Goal: Information Seeking & Learning: Learn about a topic

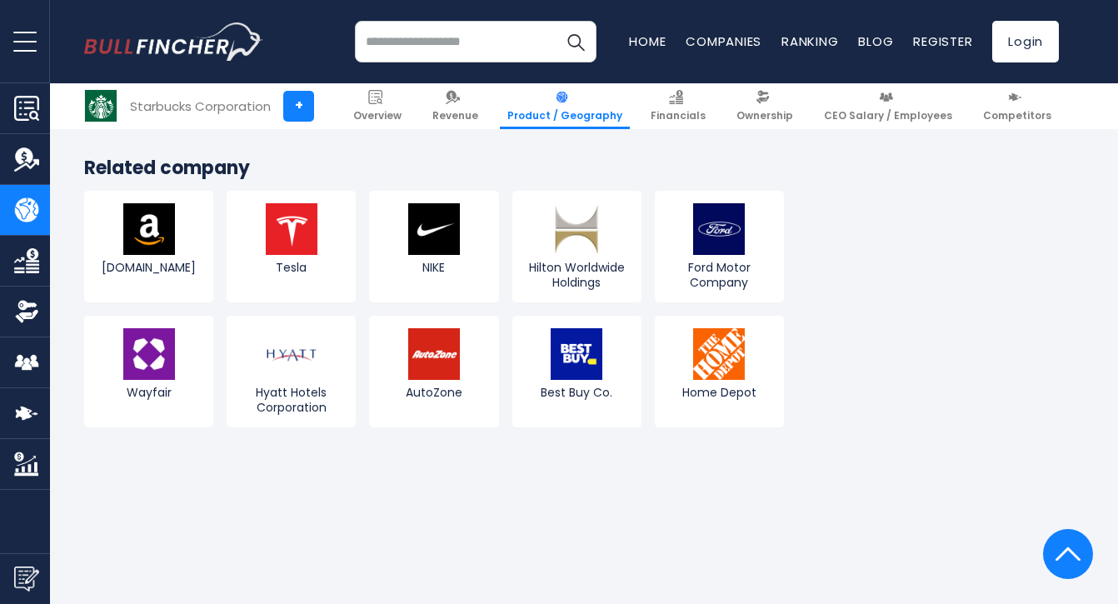
scroll to position [3078, 0]
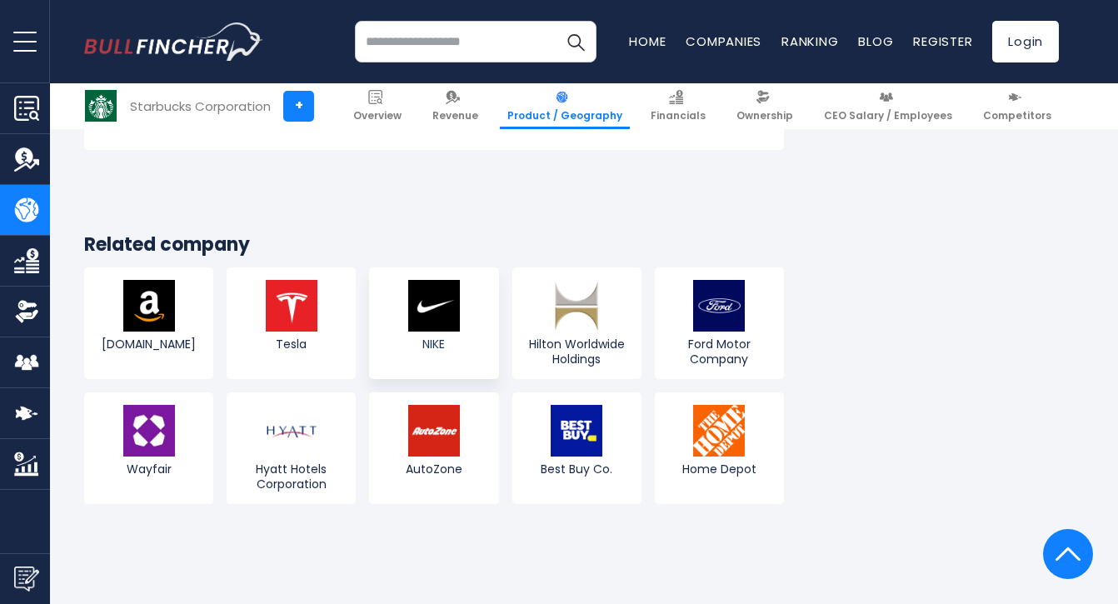
click at [442, 280] on img at bounding box center [434, 306] width 52 height 52
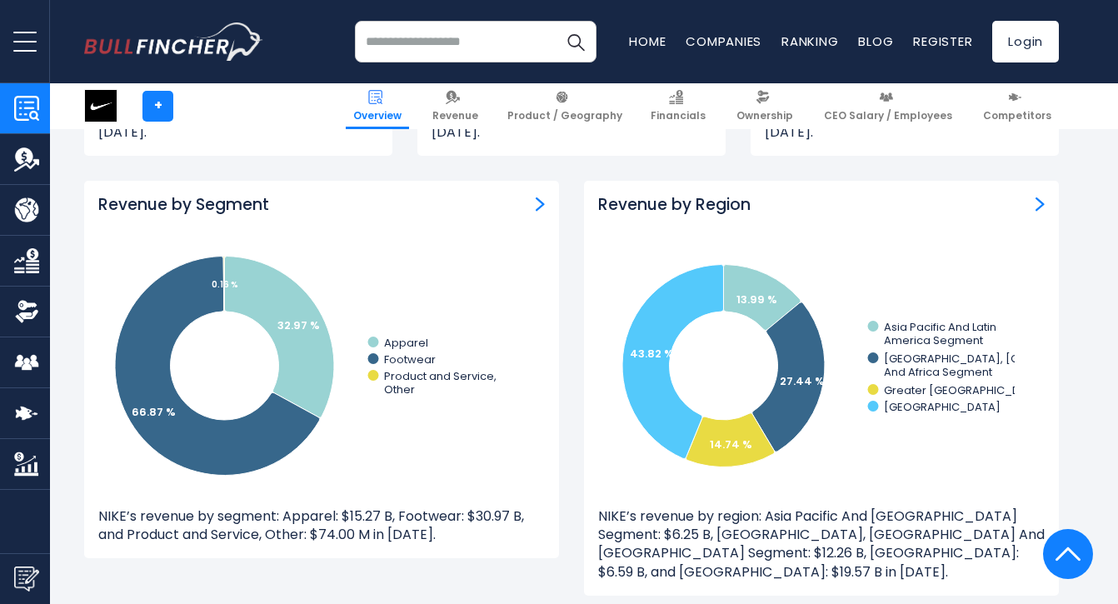
scroll to position [1457, 0]
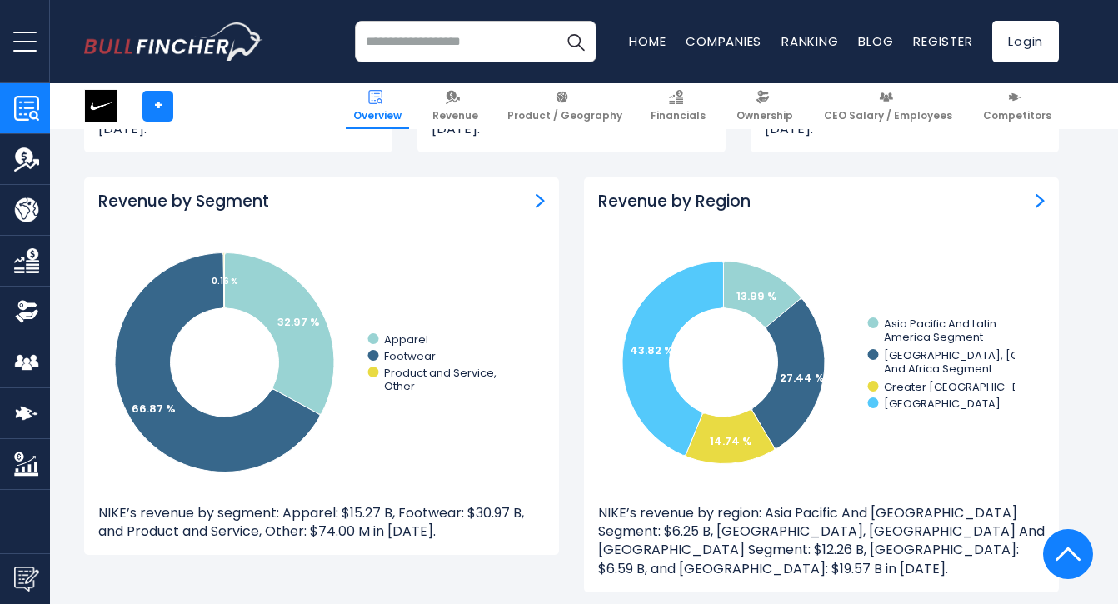
click at [1014, 237] on icon "Created with Highcharts 12.1.2 13.99 % 27.44 % 14.74 % 43.82 % Asia Pacific And…" at bounding box center [806, 362] width 417 height 250
click at [1041, 193] on img "Revenue by Region" at bounding box center [1040, 200] width 9 height 15
click at [1038, 212] on div "Revenue by Region" at bounding box center [821, 202] width 447 height 21
click at [1038, 205] on img "Revenue by Region" at bounding box center [1040, 200] width 9 height 15
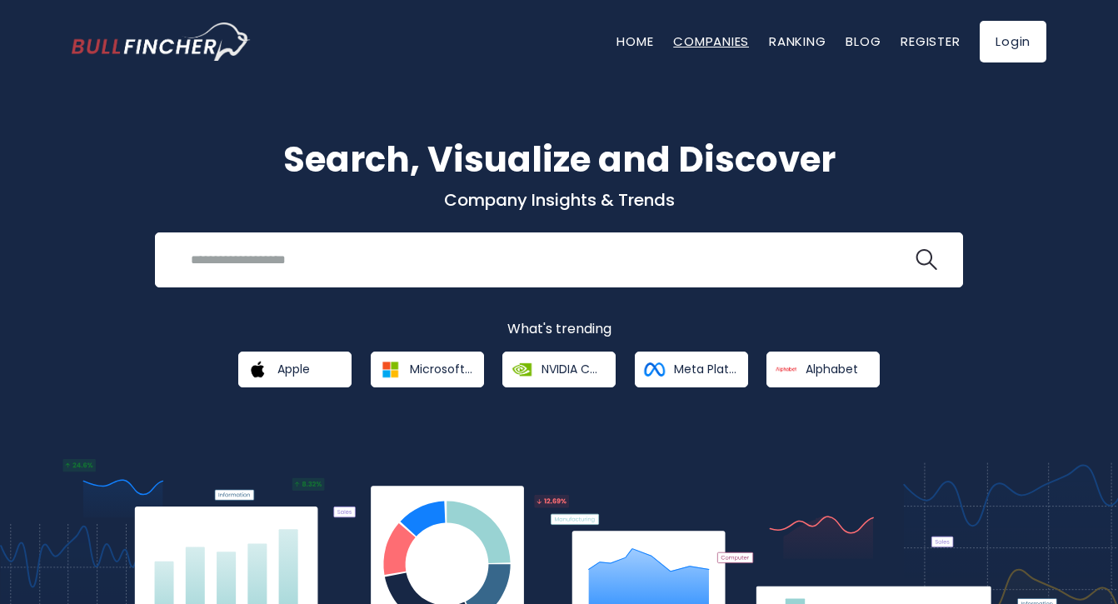
click at [699, 37] on link "Companies" at bounding box center [711, 40] width 76 height 17
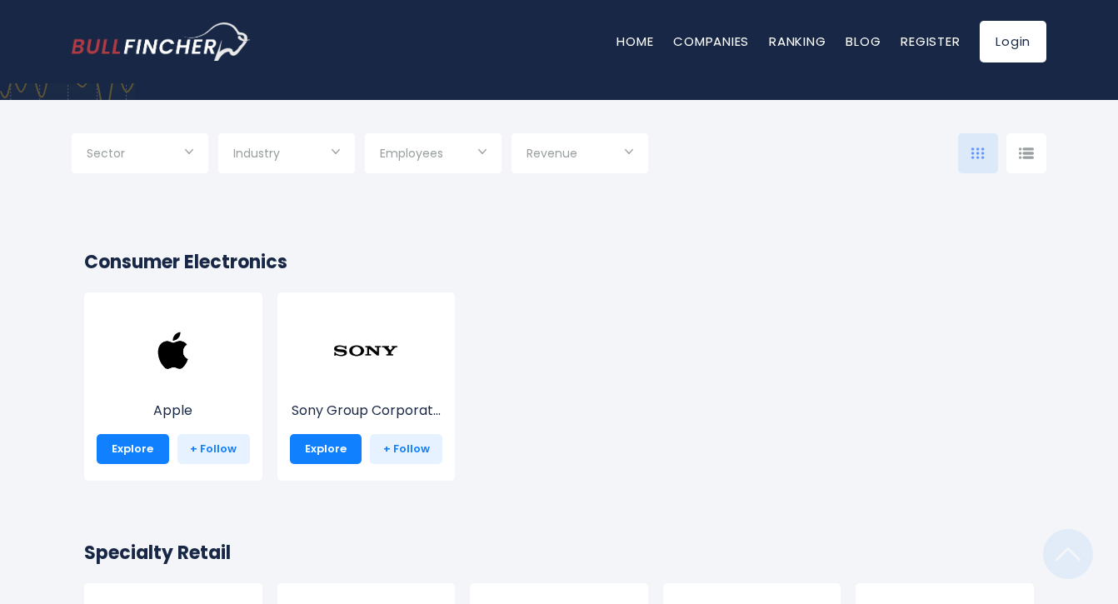
scroll to position [667, 0]
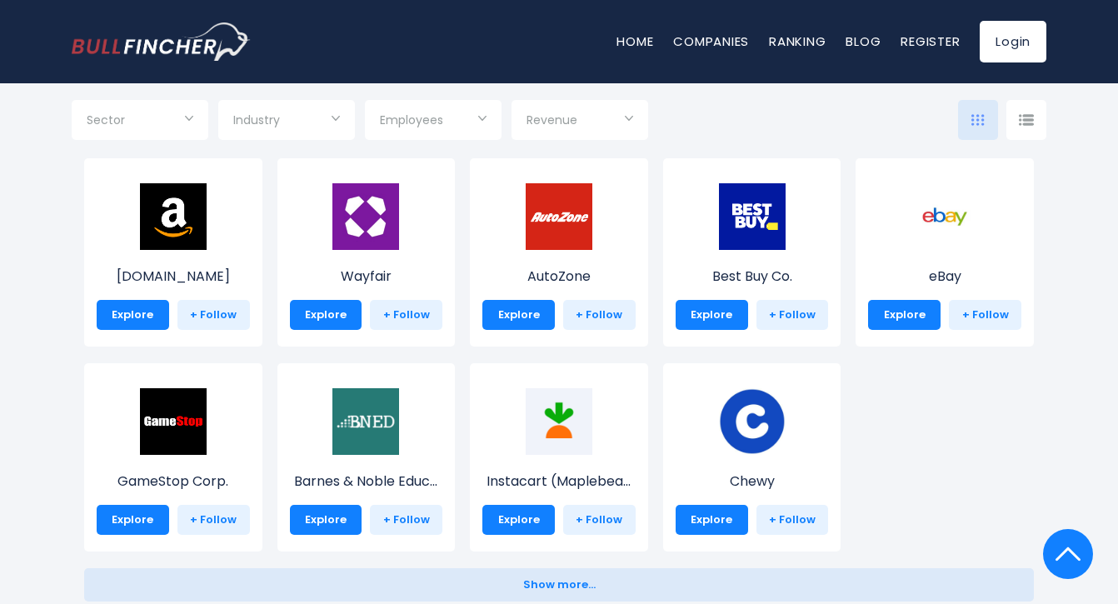
click at [187, 262] on div "Amazon.com Explore + Follow" at bounding box center [173, 252] width 178 height 188
click at [182, 281] on p "[DOMAIN_NAME]" at bounding box center [173, 277] width 153 height 20
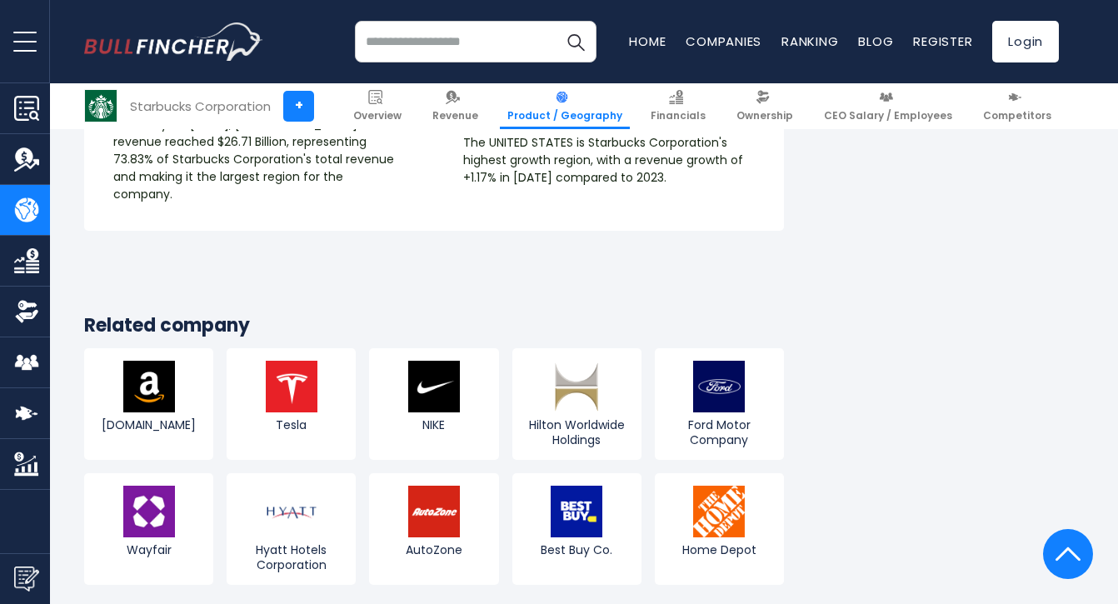
scroll to position [2929, 0]
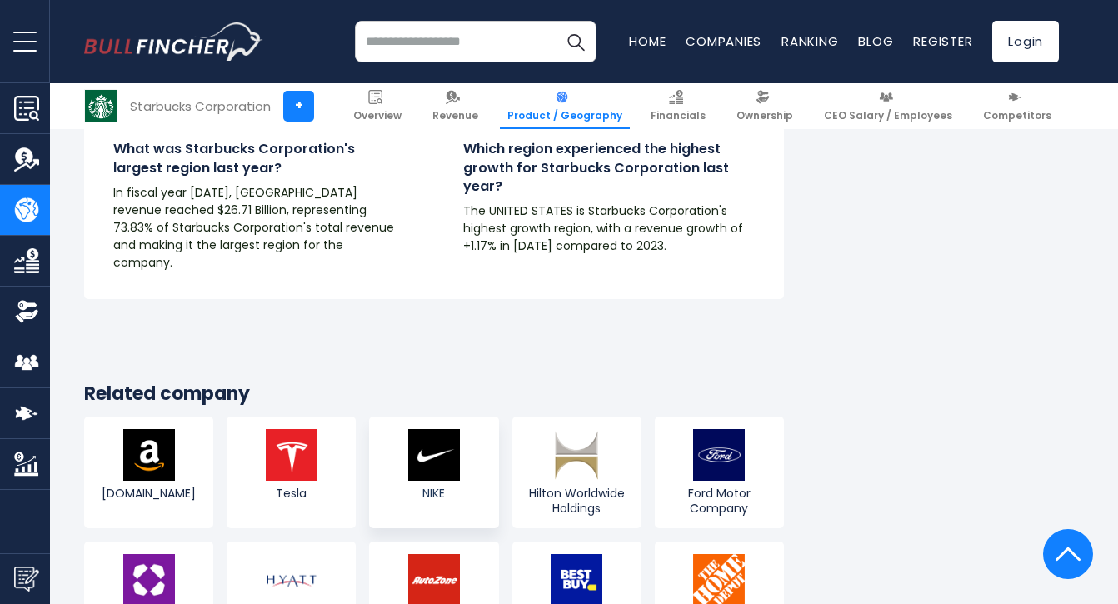
click at [421, 429] on img at bounding box center [434, 455] width 52 height 52
